Goal: Information Seeking & Learning: Learn about a topic

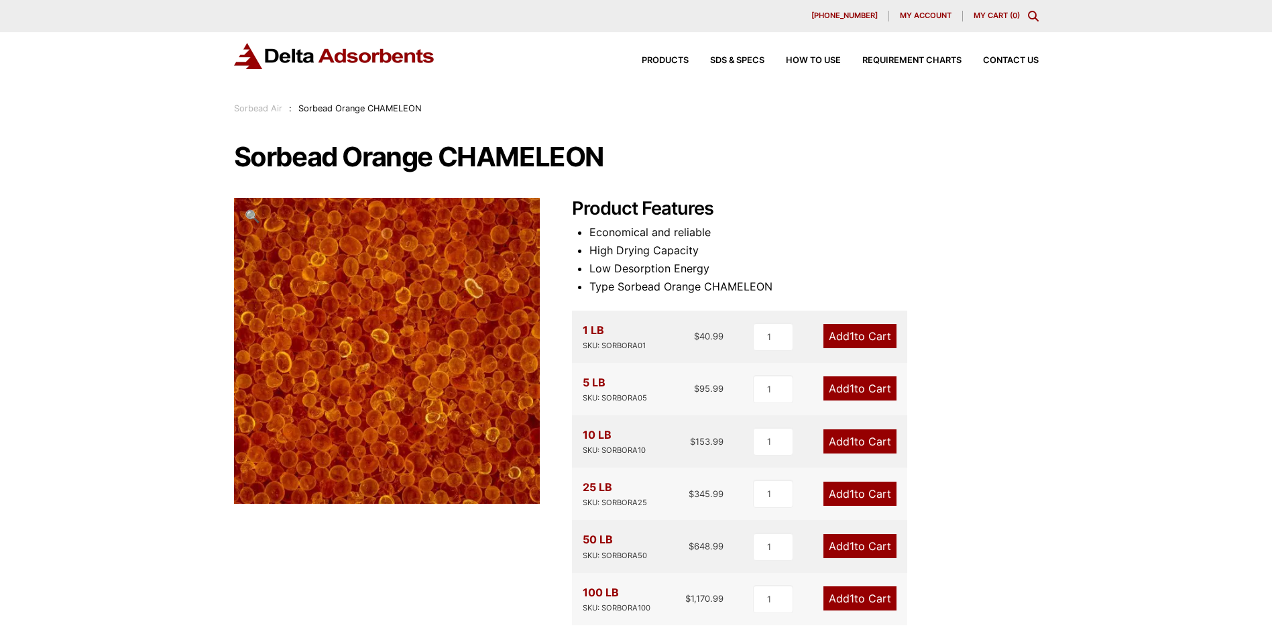
scroll to position [290, 0]
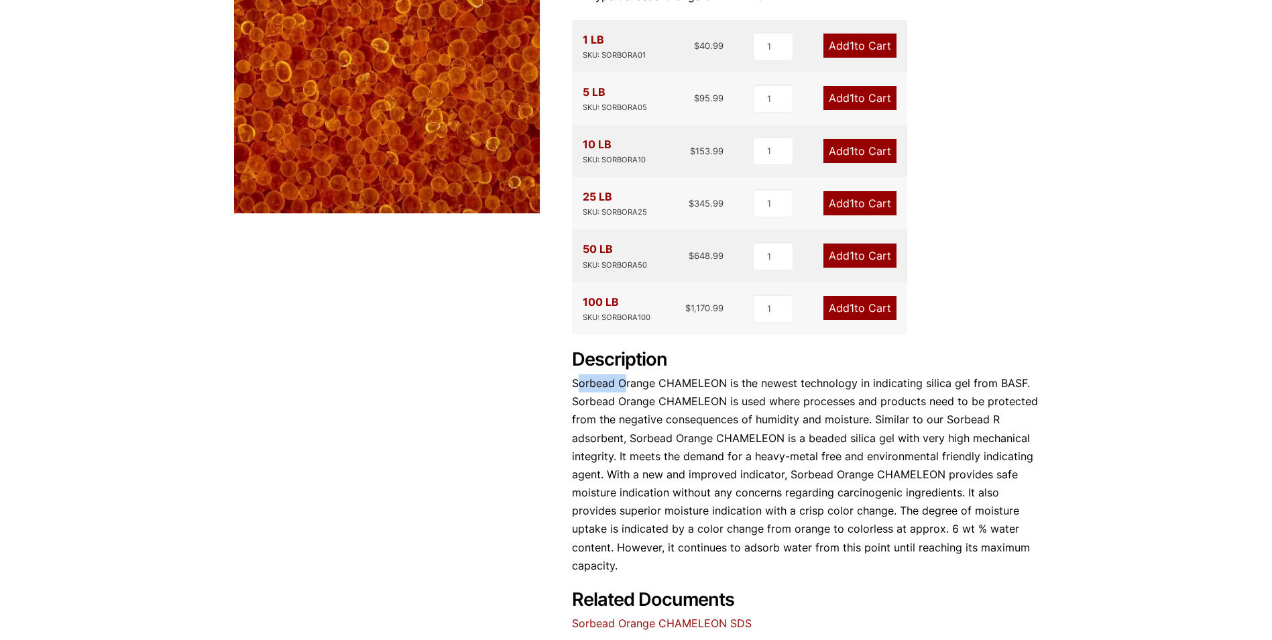
drag, startPoint x: 583, startPoint y: 387, endPoint x: 626, endPoint y: 387, distance: 42.9
click at [626, 387] on p "Sorbead Orange CHAMELEON is the newest technology in indicating silica gel from…" at bounding box center [805, 474] width 467 height 201
drag, startPoint x: 626, startPoint y: 387, endPoint x: 657, endPoint y: 386, distance: 30.2
click at [657, 386] on p "Sorbead Orange CHAMELEON is the newest technology in indicating silica gel from…" at bounding box center [805, 474] width 467 height 201
click at [674, 382] on p "Sorbead Orange CHAMELEON is the newest technology in indicating silica gel from…" at bounding box center [805, 474] width 467 height 201
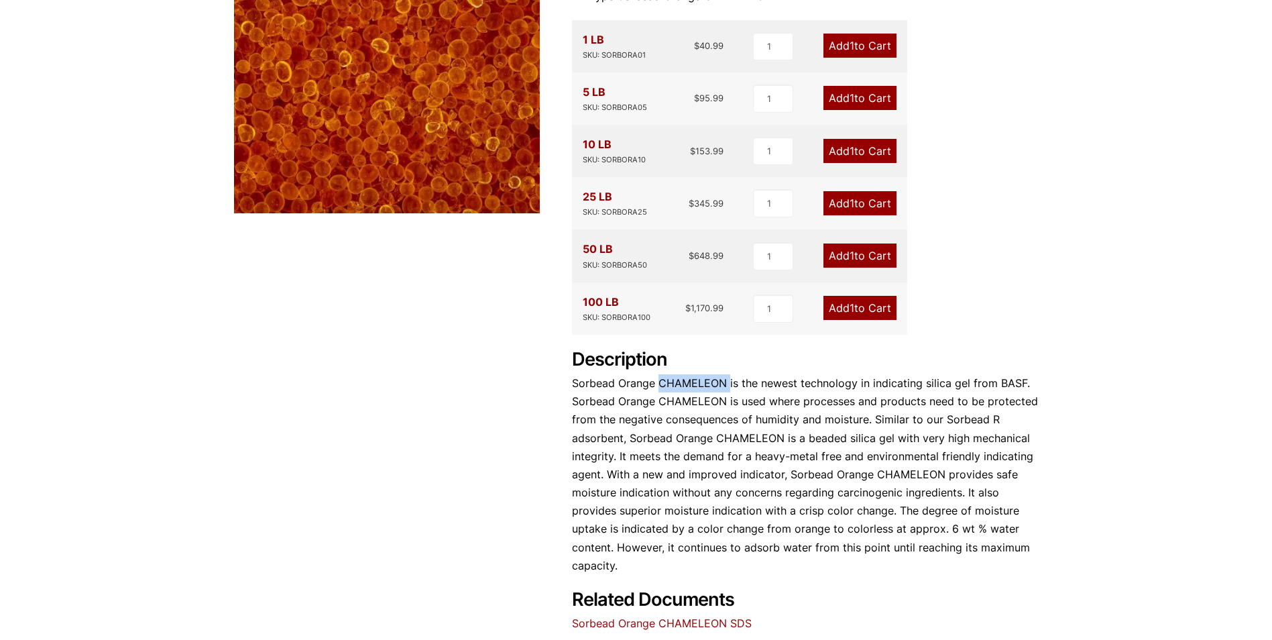
click at [674, 382] on p "Sorbead Orange CHAMELEON is the newest technology in indicating silica gel from…" at bounding box center [805, 474] width 467 height 201
drag, startPoint x: 674, startPoint y: 382, endPoint x: 829, endPoint y: 398, distance: 155.7
click at [829, 398] on p "Sorbead Orange CHAMELEON is the newest technology in indicating silica gel from…" at bounding box center [805, 474] width 467 height 201
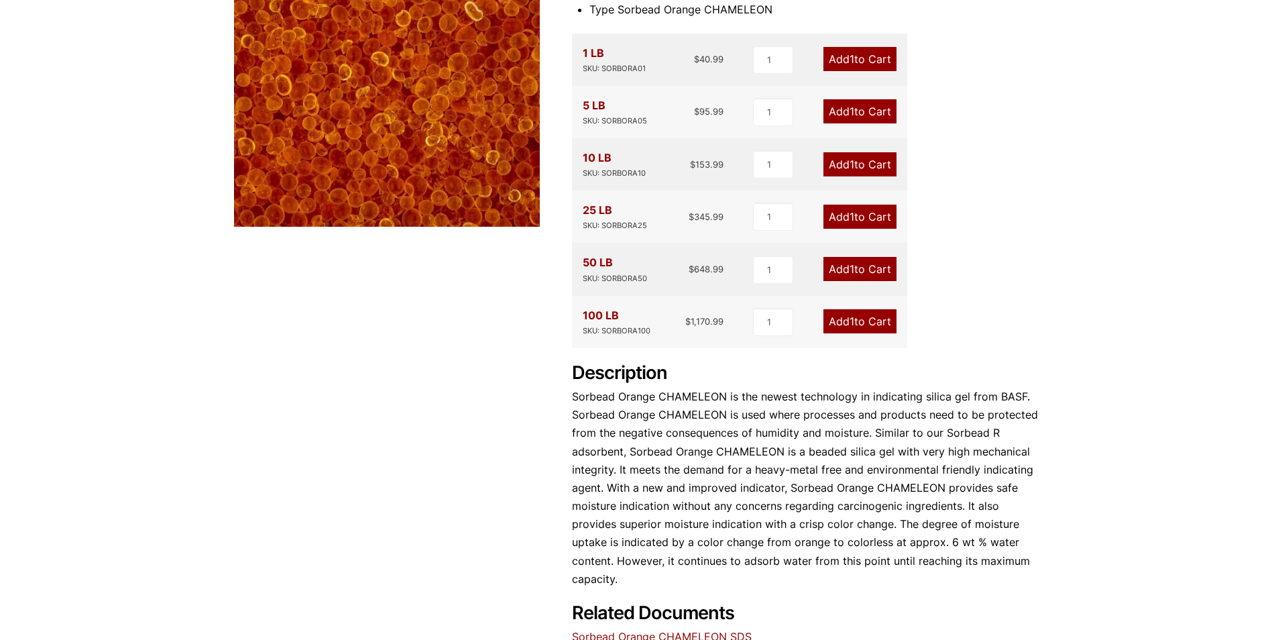
scroll to position [0, 0]
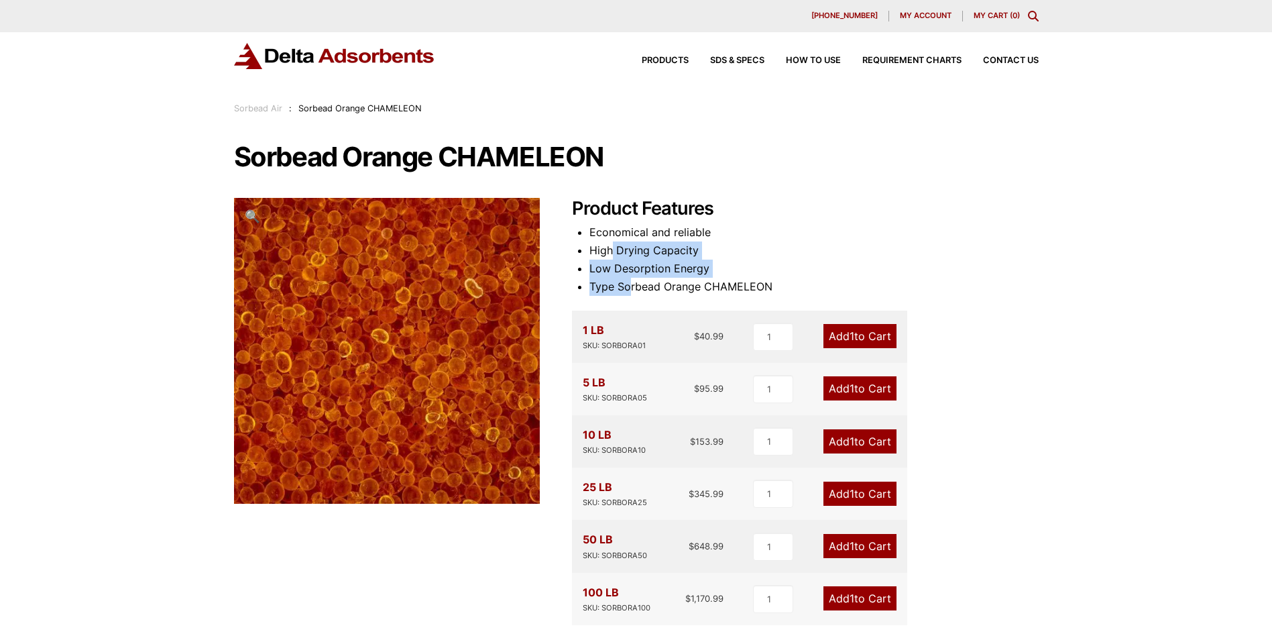
drag, startPoint x: 612, startPoint y: 254, endPoint x: 631, endPoint y: 280, distance: 32.6
click at [631, 280] on ul "Economical and reliable High Drying Capacity Low Desorption Energy Type Sorbead…" at bounding box center [813, 259] width 449 height 73
drag, startPoint x: 631, startPoint y: 280, endPoint x: 673, endPoint y: 284, distance: 41.8
click at [673, 284] on li "Type Sorbead Orange CHAMELEON" at bounding box center [813, 287] width 449 height 18
drag, startPoint x: 661, startPoint y: 284, endPoint x: 662, endPoint y: 235, distance: 49.0
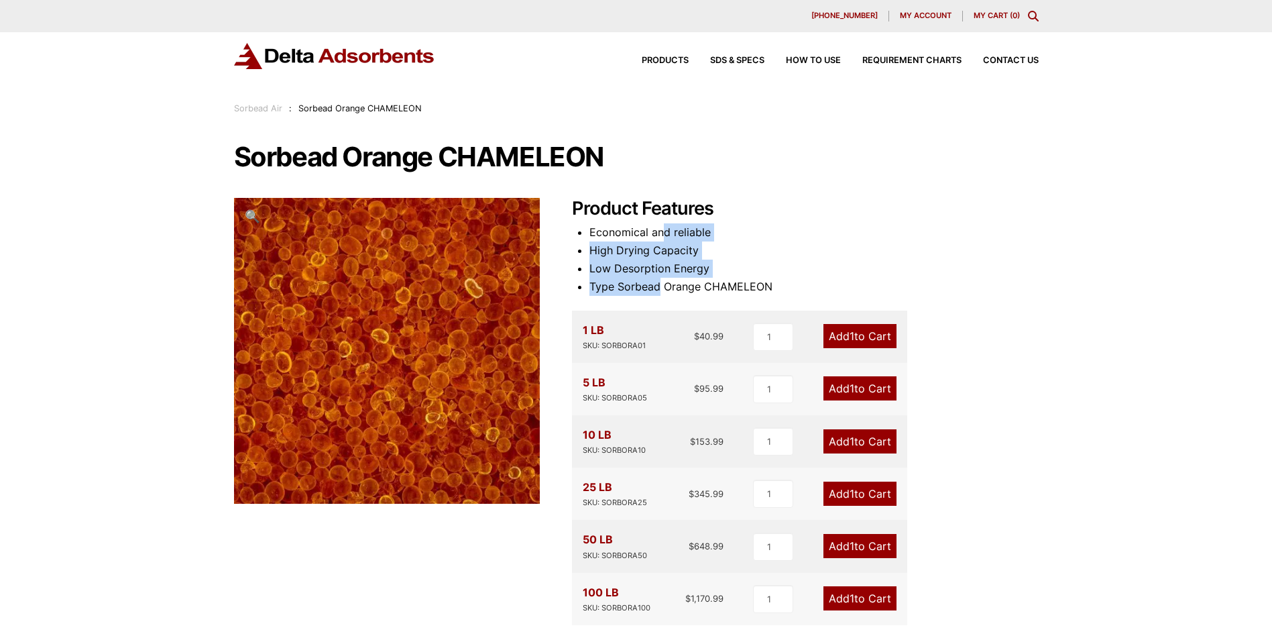
click at [662, 235] on ul "Economical and reliable High Drying Capacity Low Desorption Energy Type Sorbead…" at bounding box center [813, 259] width 449 height 73
drag, startPoint x: 662, startPoint y: 235, endPoint x: 675, endPoint y: 290, distance: 57.3
click at [675, 290] on li "Type Sorbead Orange CHAMELEON" at bounding box center [813, 287] width 449 height 18
drag, startPoint x: 655, startPoint y: 286, endPoint x: 716, endPoint y: 279, distance: 60.8
click at [716, 279] on li "Type Sorbead Orange CHAMELEON" at bounding box center [813, 287] width 449 height 18
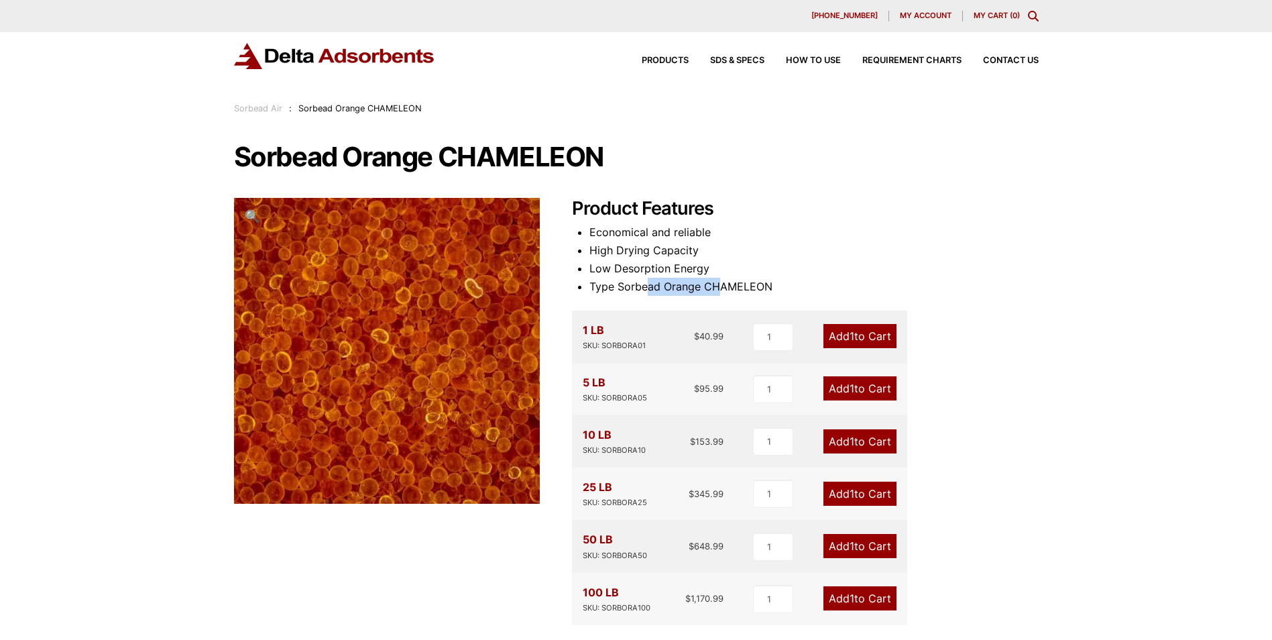
click at [716, 279] on li "Type Sorbead Orange CHAMELEON" at bounding box center [813, 287] width 449 height 18
